Goal: Download file/media

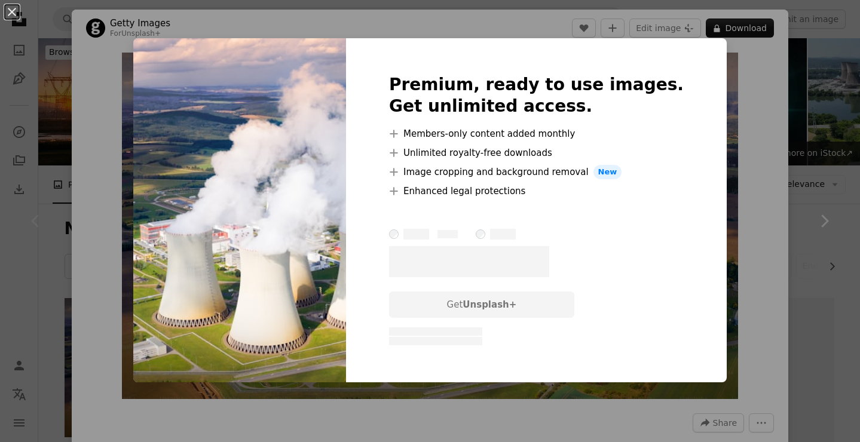
scroll to position [142, 0]
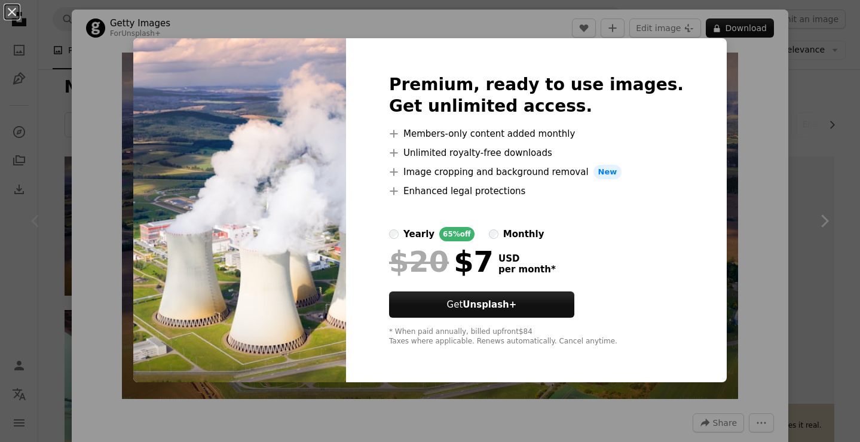
click at [758, 102] on div "An X shape Premium, ready to use images. Get unlimited access. A plus sign Memb…" at bounding box center [430, 221] width 860 height 442
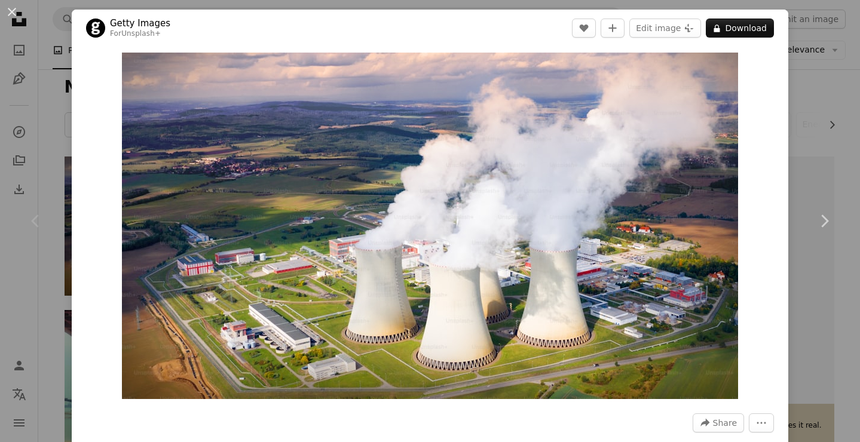
click at [824, 138] on div "An X shape Chevron left Chevron right Getty Images For Unsplash+ A heart A plus…" at bounding box center [430, 221] width 860 height 442
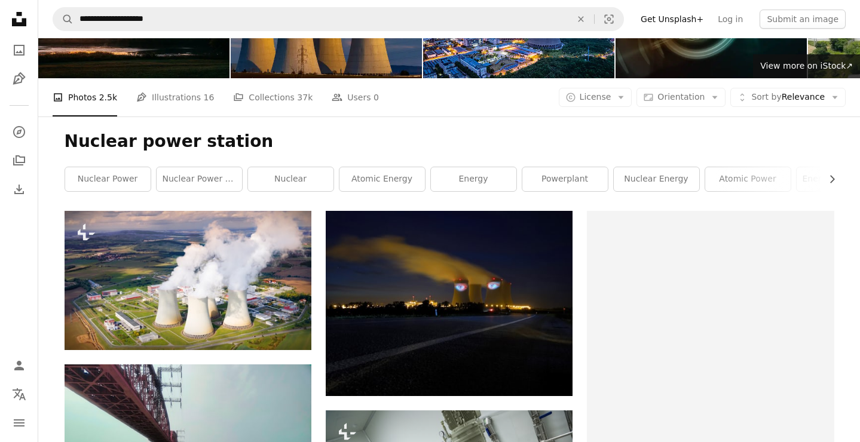
scroll to position [85, 0]
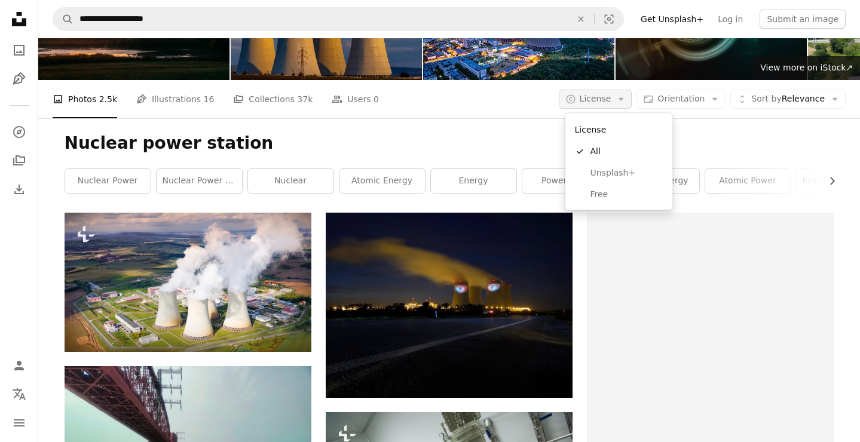
click at [606, 98] on span "License" at bounding box center [596, 99] width 32 height 10
click at [598, 191] on span "Free" at bounding box center [626, 194] width 73 height 12
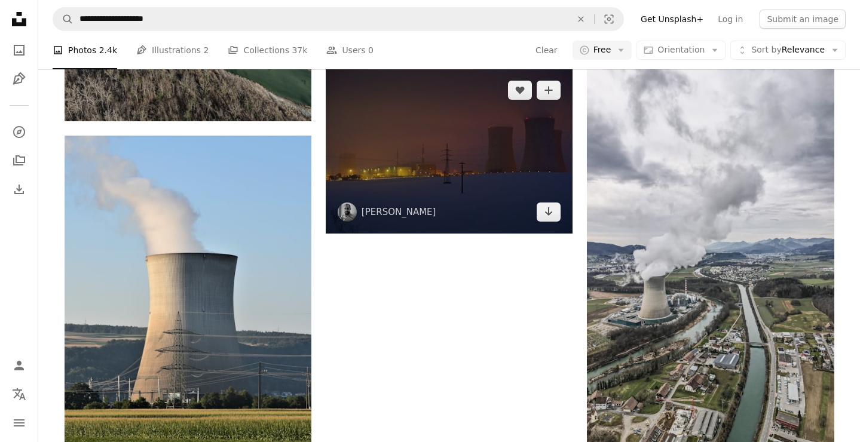
scroll to position [1744, 0]
